Goal: Information Seeking & Learning: Learn about a topic

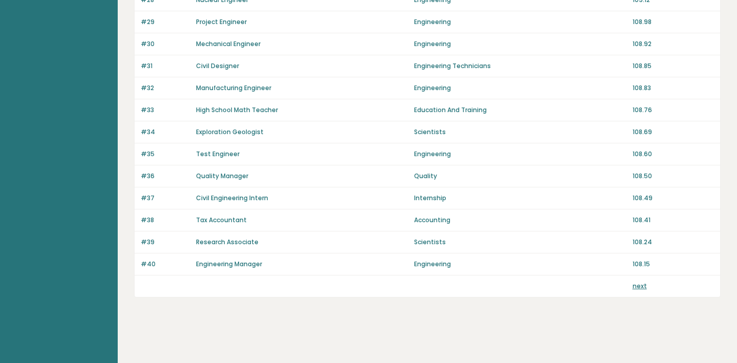
scroll to position [720, 0]
click at [639, 289] on link "next" at bounding box center [639, 285] width 14 height 9
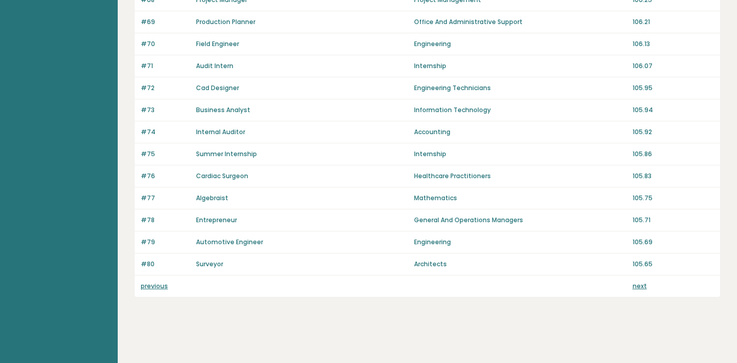
scroll to position [720, 0]
click at [636, 286] on link "next" at bounding box center [639, 285] width 14 height 9
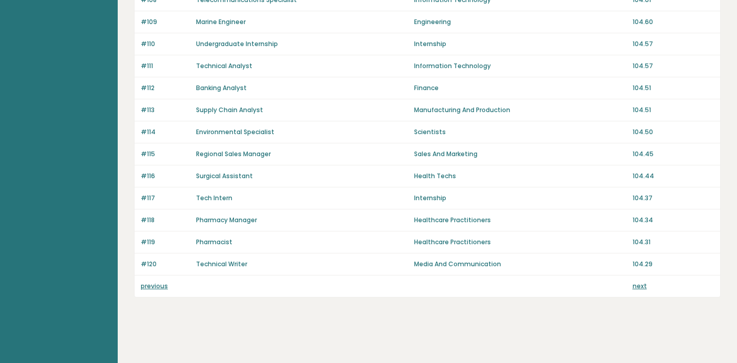
scroll to position [720, 0]
click at [640, 288] on link "next" at bounding box center [639, 285] width 14 height 9
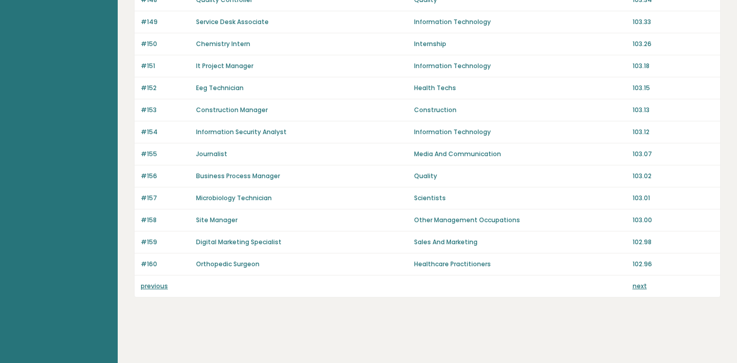
scroll to position [720, 0]
click at [639, 284] on link "next" at bounding box center [639, 285] width 14 height 9
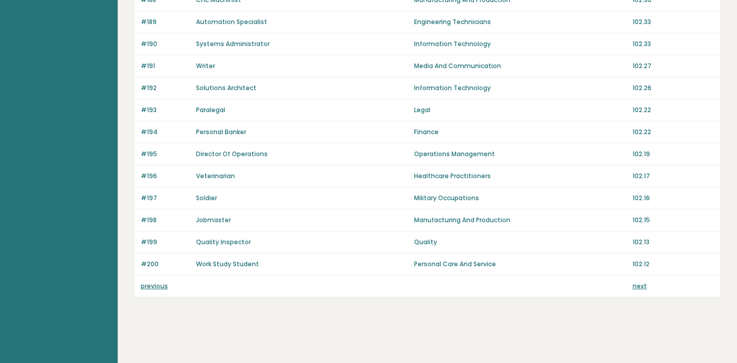
scroll to position [720, 0]
click at [638, 287] on link "next" at bounding box center [639, 285] width 14 height 9
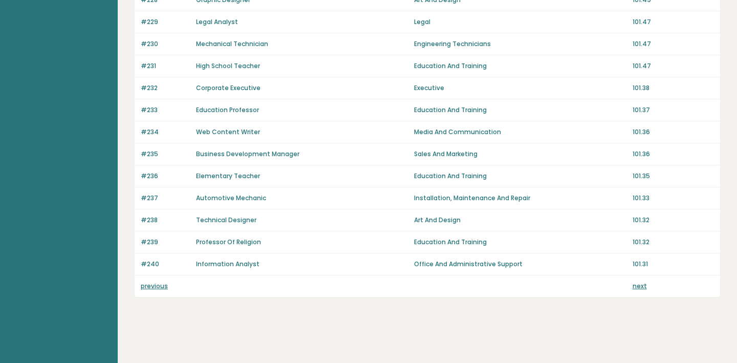
scroll to position [720, 0]
click at [639, 285] on link "next" at bounding box center [639, 285] width 14 height 9
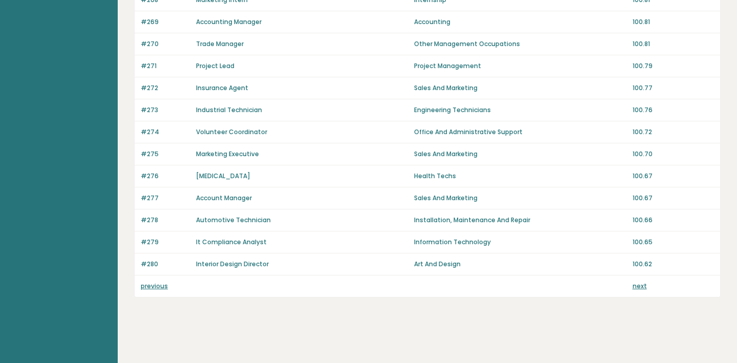
scroll to position [720, 0]
click at [637, 287] on link "next" at bounding box center [639, 285] width 14 height 9
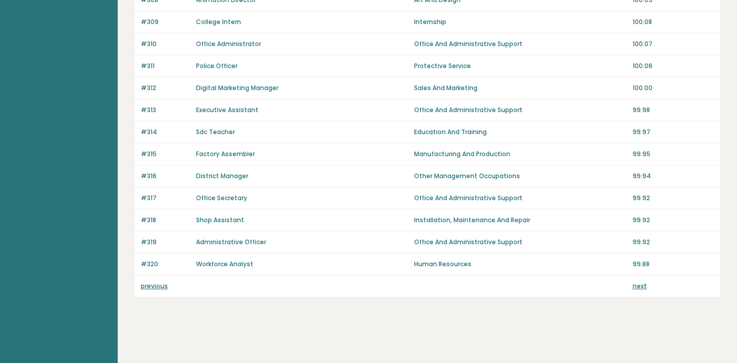
scroll to position [720, 0]
click at [639, 286] on link "next" at bounding box center [639, 285] width 14 height 9
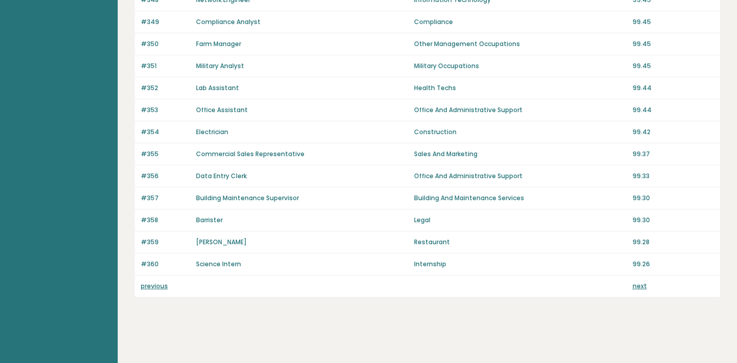
scroll to position [720, 0]
click at [641, 283] on link "next" at bounding box center [639, 285] width 14 height 9
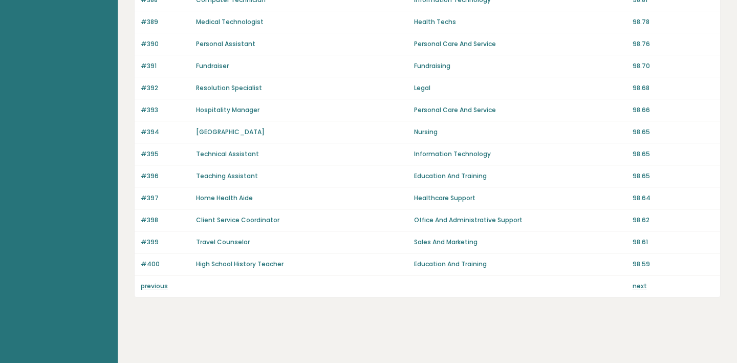
scroll to position [720, 0]
click at [641, 286] on link "next" at bounding box center [639, 285] width 14 height 9
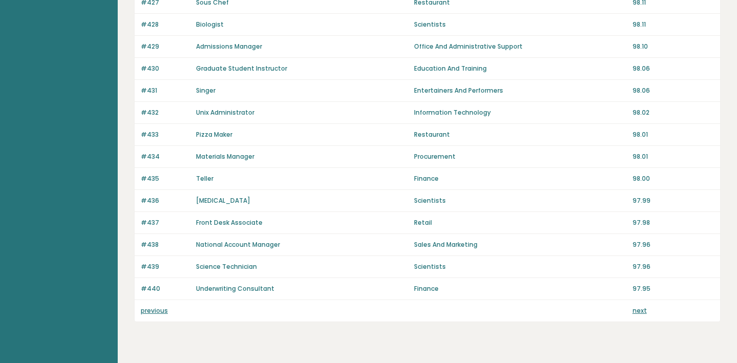
scroll to position [704, 0]
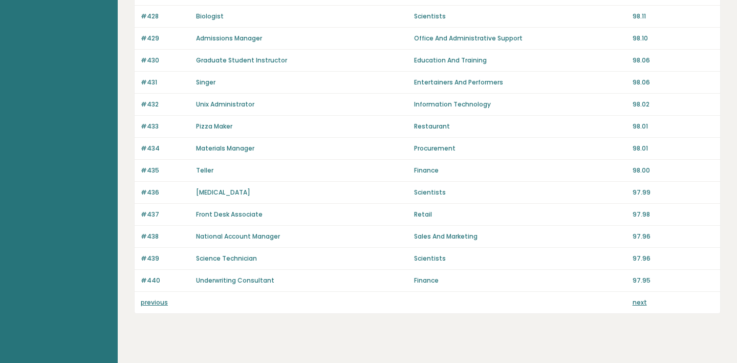
click at [640, 301] on link "next" at bounding box center [639, 302] width 14 height 9
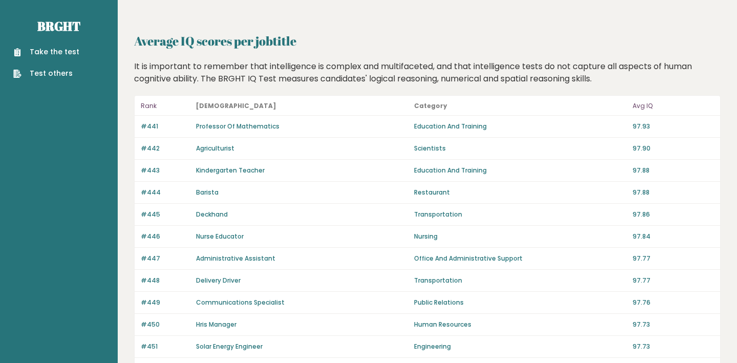
click at [606, 168] on p "Education And Training" at bounding box center [520, 170] width 212 height 9
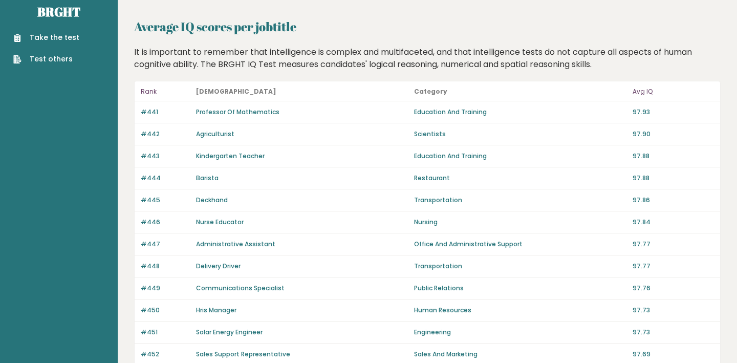
scroll to position [15, 0]
click at [577, 158] on p "Education And Training" at bounding box center [520, 154] width 212 height 9
click at [586, 158] on p "Education And Training" at bounding box center [520, 154] width 212 height 9
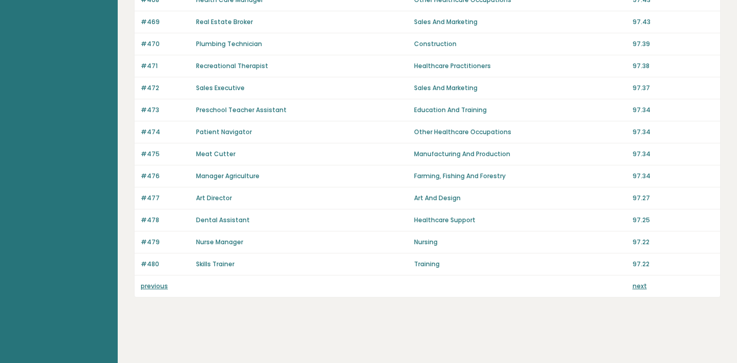
scroll to position [720, 0]
click at [640, 285] on link "next" at bounding box center [639, 285] width 14 height 9
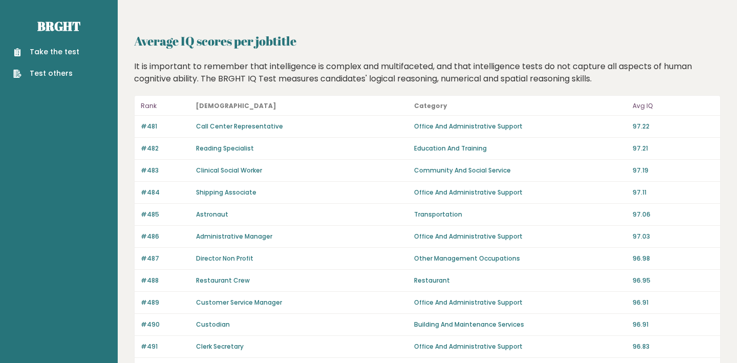
click at [598, 211] on p "Transportation" at bounding box center [520, 214] width 212 height 9
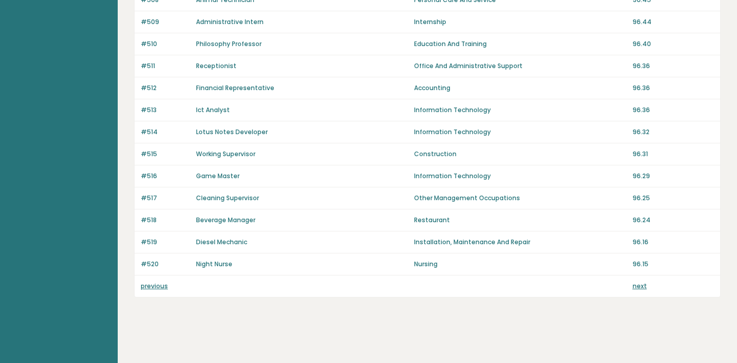
scroll to position [720, 0]
click at [641, 289] on link "next" at bounding box center [639, 285] width 14 height 9
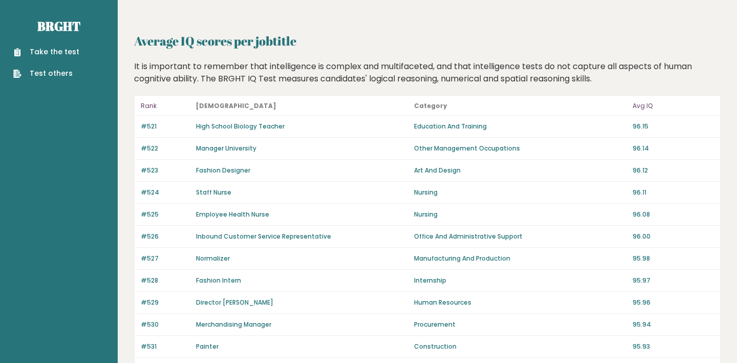
click at [597, 220] on div "#525 Employee Health Nurse Nursing 96.08" at bounding box center [427, 215] width 585 height 22
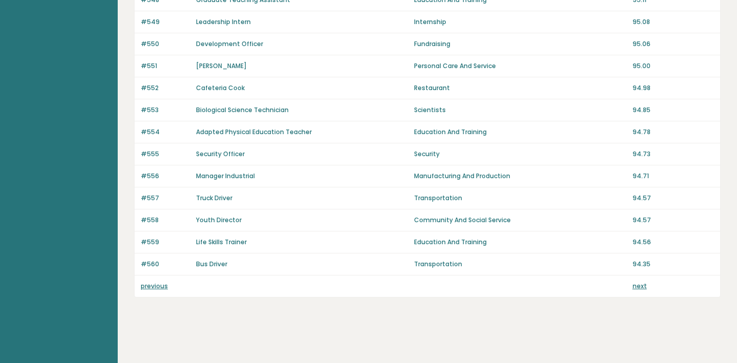
scroll to position [720, 0]
click at [639, 286] on link "next" at bounding box center [639, 285] width 14 height 9
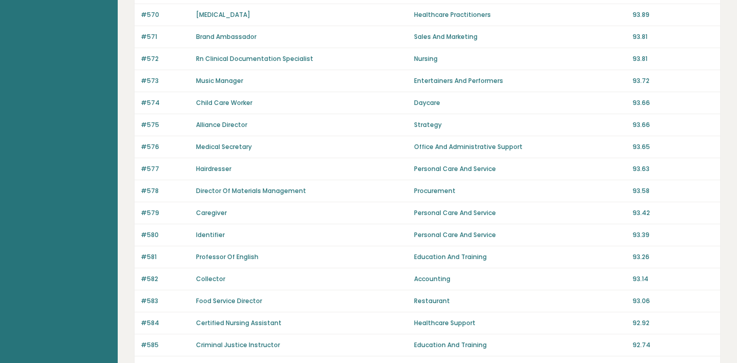
scroll to position [307, 0]
